Goal: Navigation & Orientation: Find specific page/section

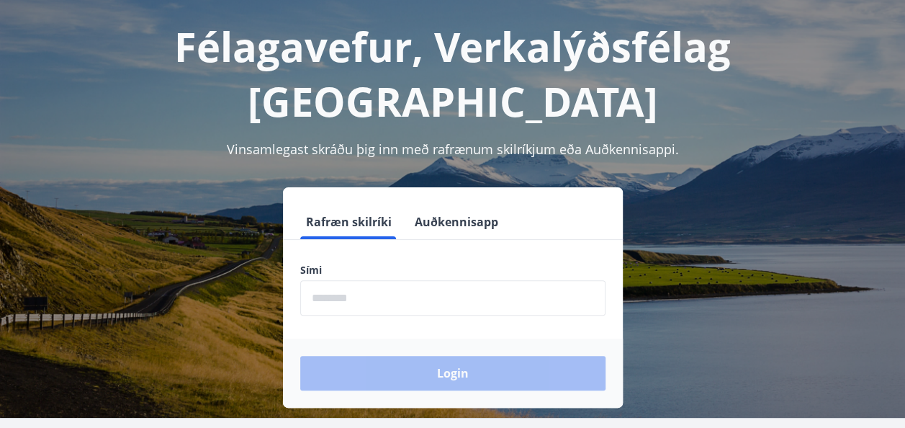
scroll to position [178, 0]
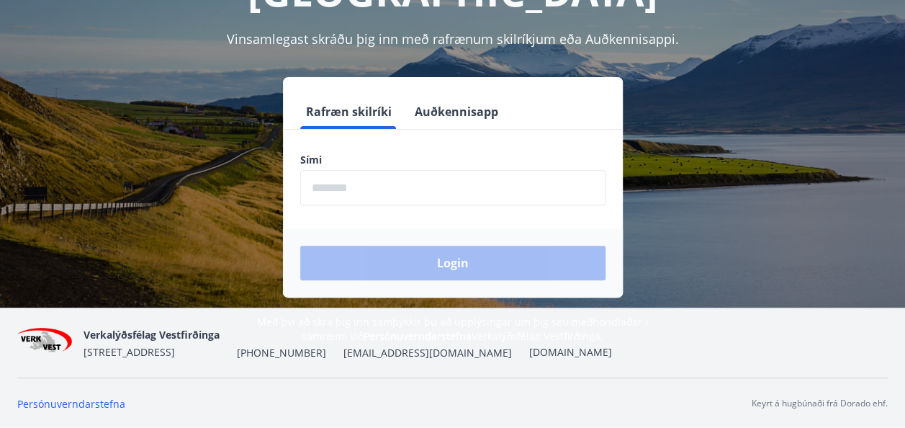
click at [681, 251] on div "Félagavefur, Verkalýðsfélag Vestfirðinga Vinsamlegast skráðu þig inn með rafræn…" at bounding box center [452, 112] width 905 height 464
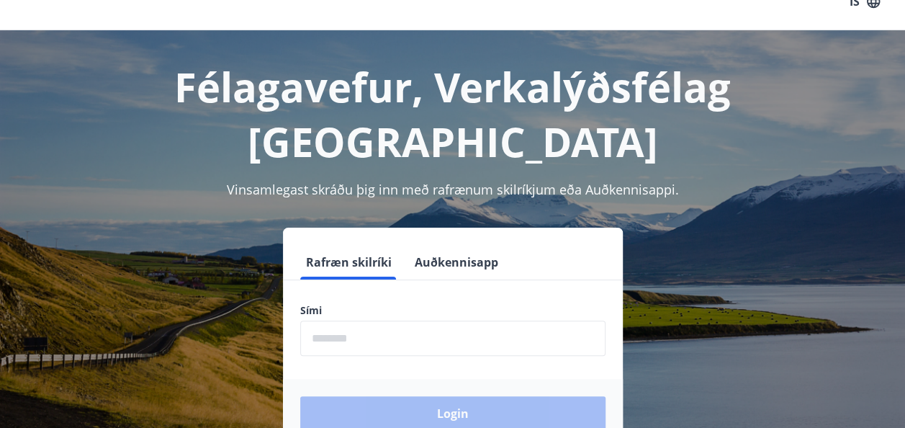
scroll to position [0, 0]
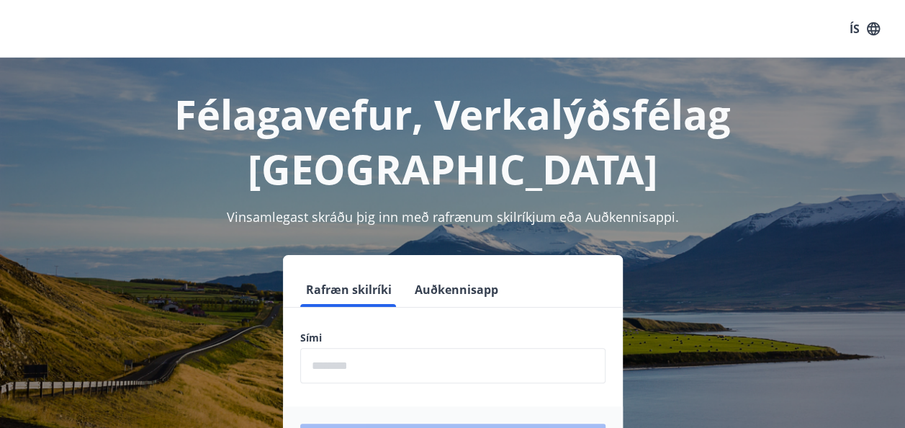
click at [344, 101] on h1 "Félagavefur, Verkalýðsfélag [GEOGRAPHIC_DATA]" at bounding box center [452, 140] width 870 height 109
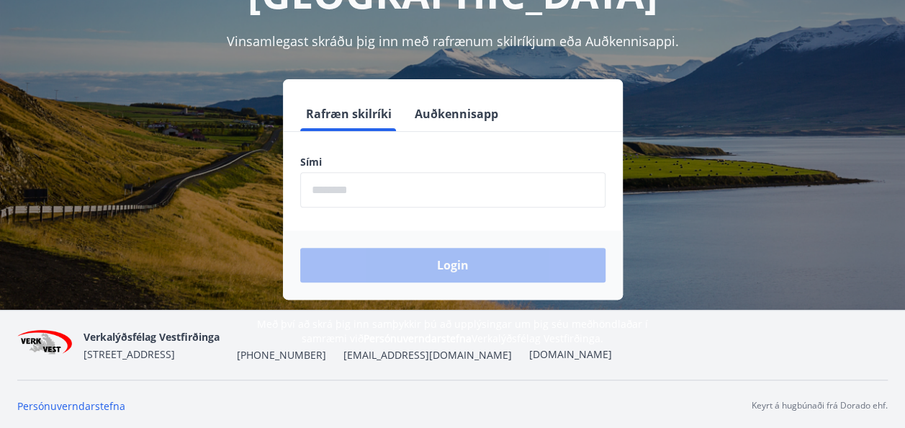
scroll to position [178, 0]
